Goal: Check status: Check status

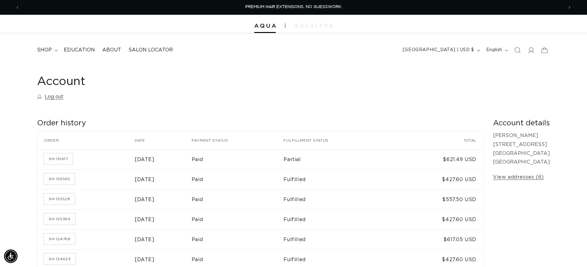
click at [110, 154] on td "SH-131617" at bounding box center [86, 160] width 98 height 20
click at [70, 161] on link "SH-131617" at bounding box center [58, 158] width 29 height 11
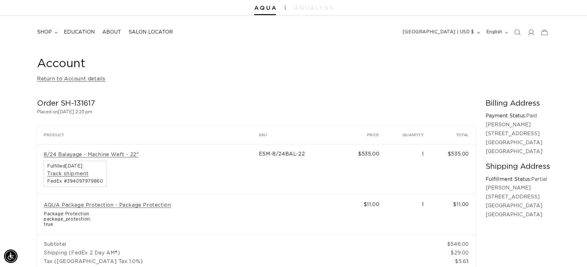
scroll to position [0, 543]
